Goal: Transaction & Acquisition: Purchase product/service

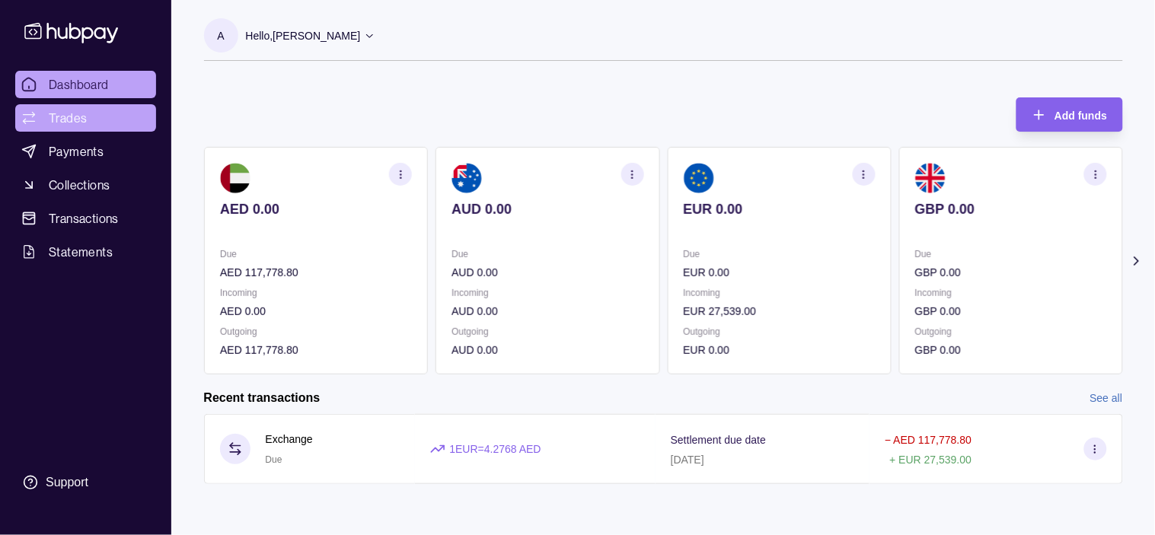
click at [66, 119] on span "Trades" at bounding box center [68, 118] width 38 height 18
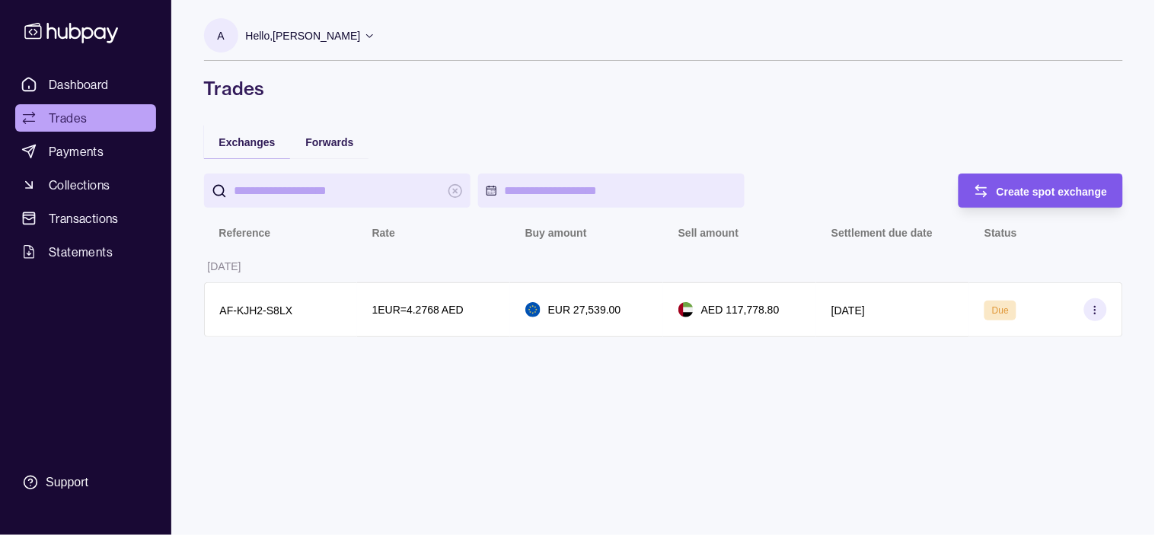
click at [1024, 198] on div "Create spot exchange" at bounding box center [1052, 191] width 111 height 18
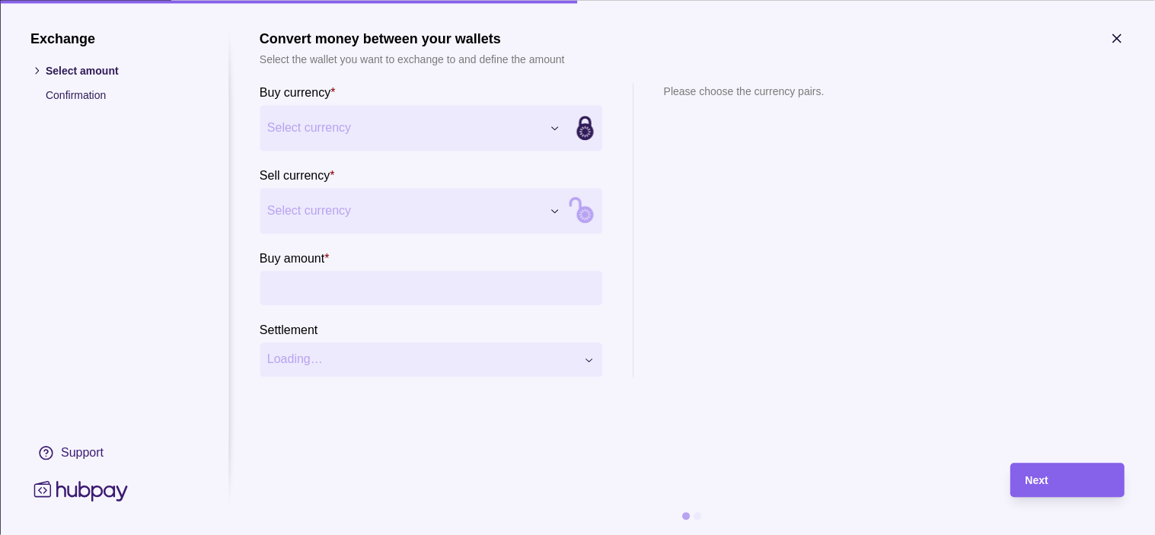
click at [442, 535] on div "Exchange Select amount Confirmation Support Convert money between your wallets …" at bounding box center [577, 535] width 1155 height 0
click at [402, 535] on div "Exchange Select amount Confirmation Support Convert money between your wallets …" at bounding box center [577, 535] width 1155 height 0
